Goal: Transaction & Acquisition: Subscribe to service/newsletter

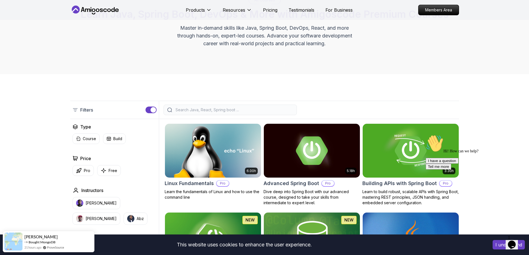
scroll to position [56, 0]
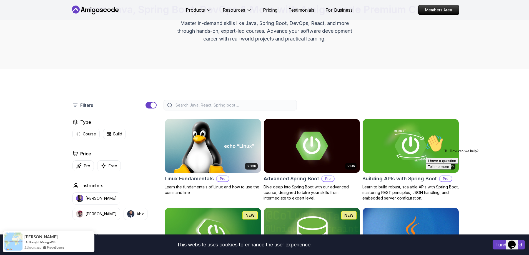
click at [154, 108] on button "button" at bounding box center [151, 105] width 11 height 7
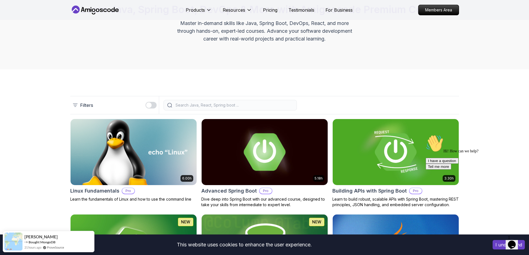
click at [150, 107] on div "button" at bounding box center [149, 105] width 6 height 6
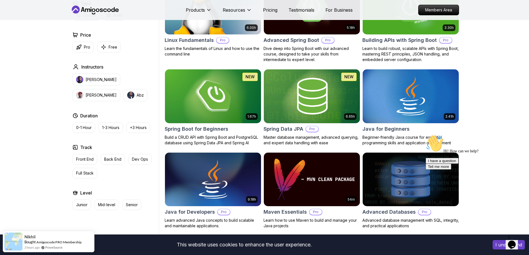
scroll to position [194, 0]
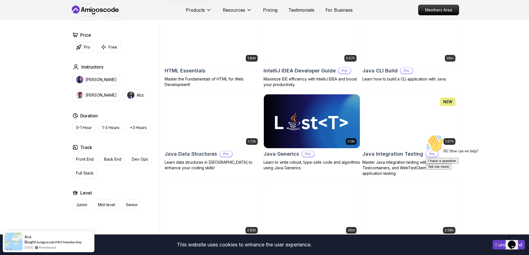
scroll to position [694, 0]
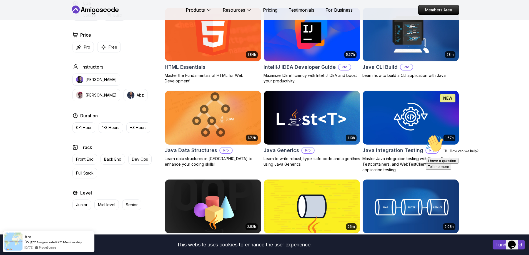
click at [223, 152] on p "Pro" at bounding box center [226, 151] width 12 height 6
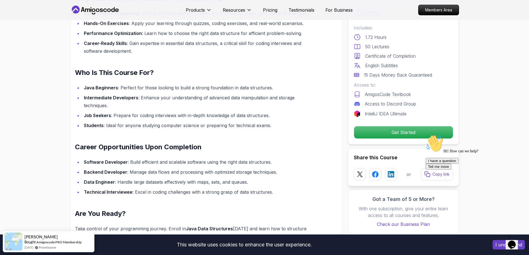
scroll to position [472, 0]
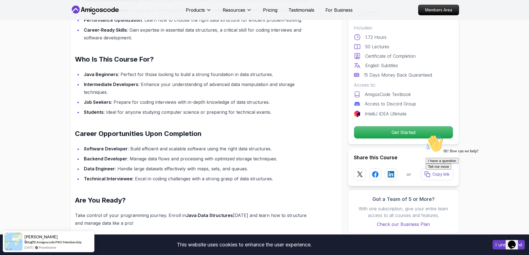
click at [426, 135] on icon "Chat attention grabber" at bounding box center [426, 135] width 0 height 0
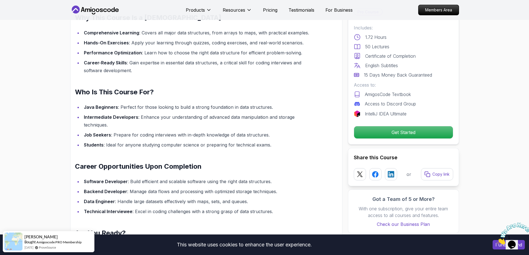
scroll to position [250, 0]
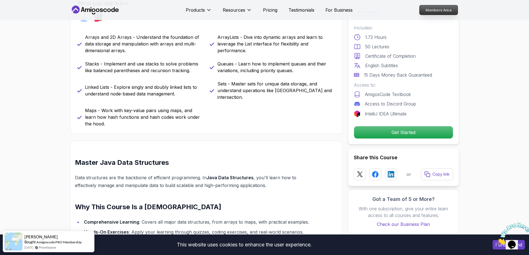
click at [442, 11] on p "Members Area" at bounding box center [438, 9] width 38 height 9
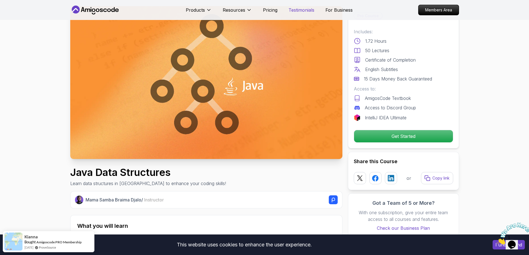
scroll to position [28, 0]
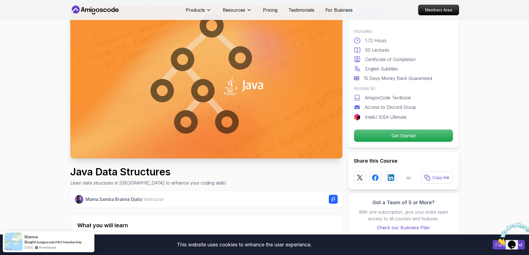
click at [274, 13] on div "Products Resources Pricing Testimonials For Business" at bounding box center [269, 9] width 167 height 11
click at [271, 7] on p "Pricing" at bounding box center [270, 10] width 14 height 7
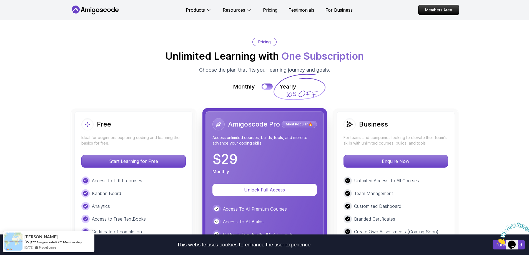
scroll to position [1216, 0]
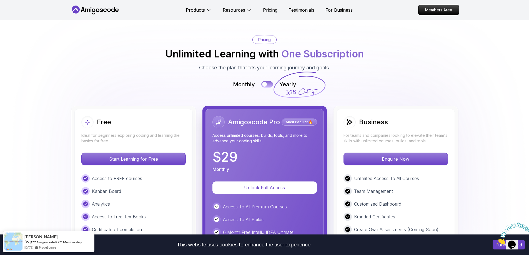
click at [265, 81] on button at bounding box center [267, 84] width 12 height 6
click at [267, 81] on button at bounding box center [267, 84] width 12 height 6
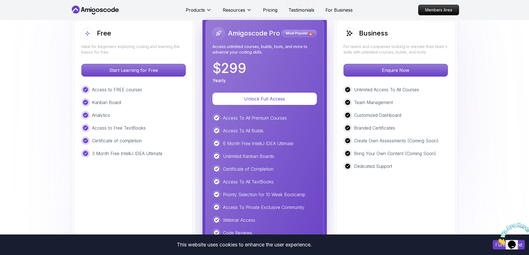
scroll to position [1327, 0]
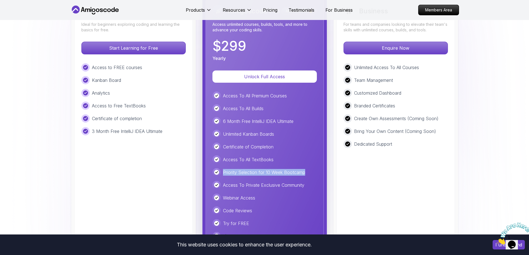
drag, startPoint x: 222, startPoint y: 143, endPoint x: 317, endPoint y: 141, distance: 94.7
click at [317, 168] on div "Priority Selection for 10 Week Bootcamp" at bounding box center [264, 172] width 104 height 8
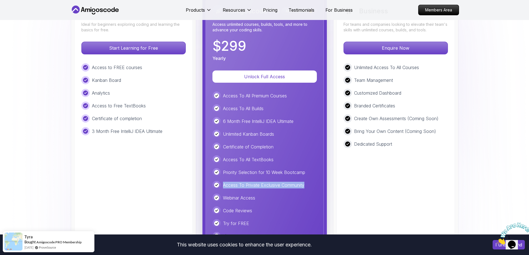
drag, startPoint x: 224, startPoint y: 158, endPoint x: 307, endPoint y: 154, distance: 83.7
click at [307, 181] on div "Access To Private Exclusive Community" at bounding box center [264, 185] width 104 height 8
drag, startPoint x: 222, startPoint y: 168, endPoint x: 266, endPoint y: 167, distance: 44.4
click at [266, 194] on div "Webinar Access" at bounding box center [264, 198] width 104 height 8
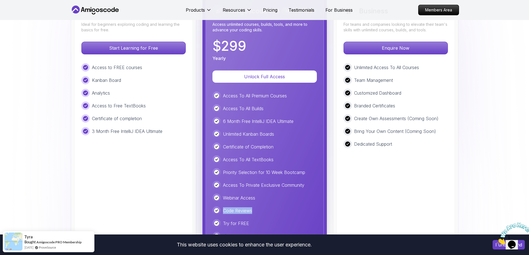
drag, startPoint x: 260, startPoint y: 182, endPoint x: 212, endPoint y: 182, distance: 48.0
click at [212, 207] on div "Code Reviews" at bounding box center [264, 211] width 104 height 8
drag, startPoint x: 223, startPoint y: 193, endPoint x: 262, endPoint y: 190, distance: 39.5
click at [261, 191] on div "Access To All Premium Courses Access To All Builds 6 Month Free IntelliJ IDEA U…" at bounding box center [264, 173] width 104 height 162
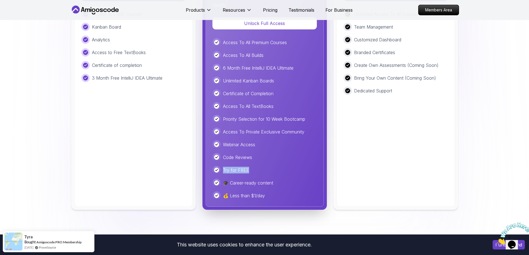
scroll to position [1383, 0]
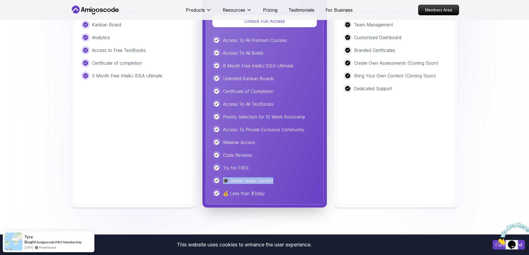
drag, startPoint x: 248, startPoint y: 155, endPoint x: 219, endPoint y: 156, distance: 28.9
click at [219, 177] on div "🎓 Career-ready content" at bounding box center [264, 181] width 104 height 8
drag, startPoint x: 228, startPoint y: 166, endPoint x: 273, endPoint y: 166, distance: 45.0
click at [273, 189] on div "💰 Less than $1/day" at bounding box center [264, 193] width 104 height 8
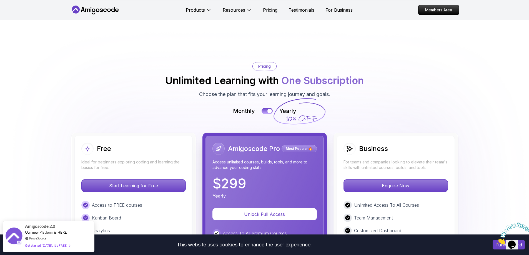
scroll to position [1189, 0]
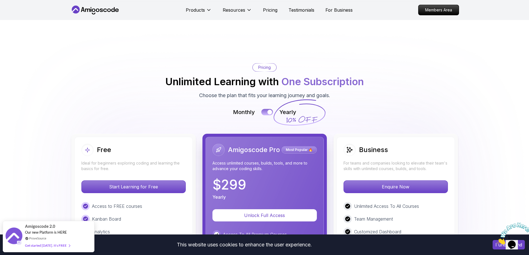
click at [264, 109] on button at bounding box center [267, 112] width 12 height 6
